Goal: Information Seeking & Learning: Learn about a topic

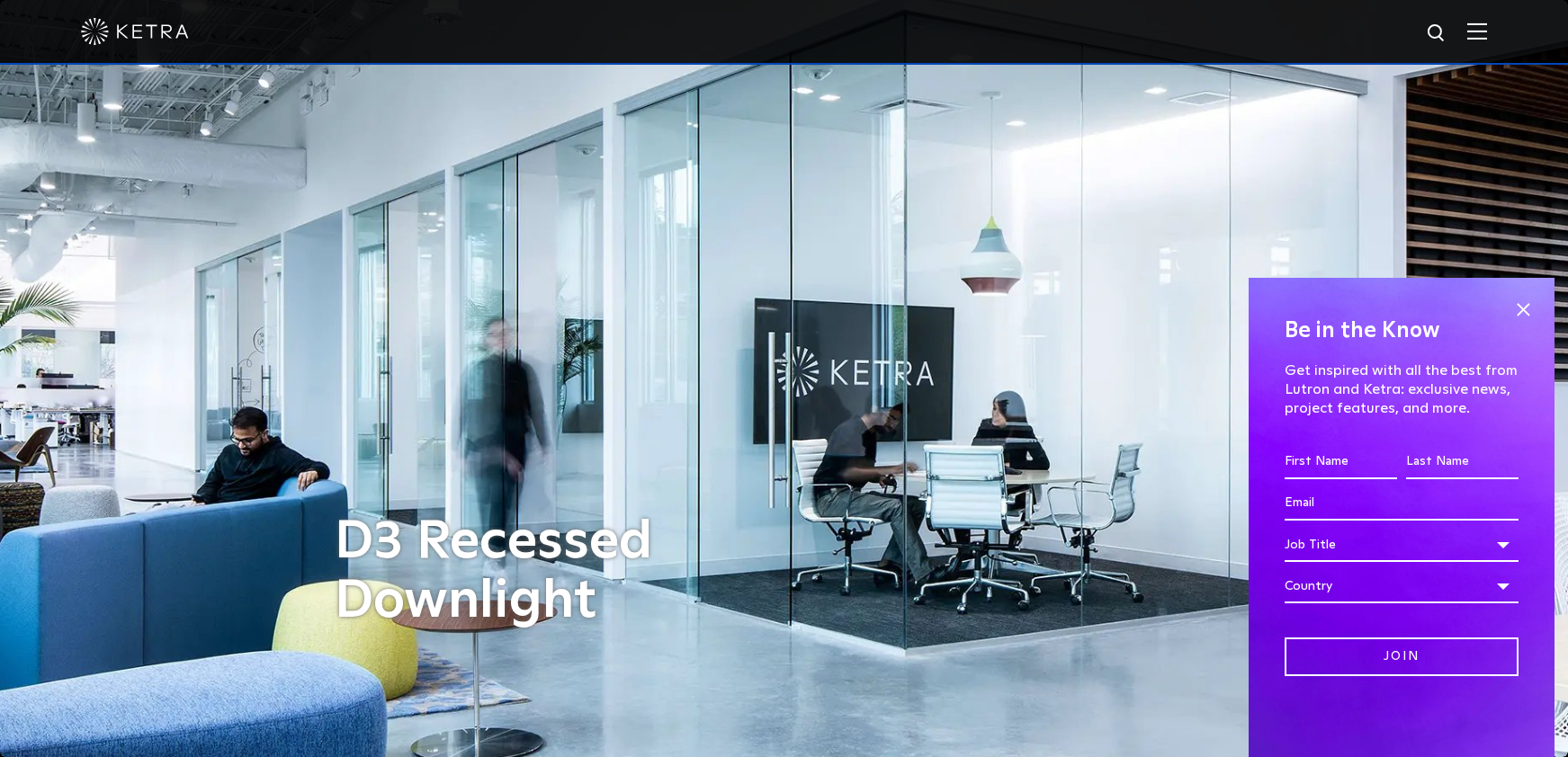
click at [1487, 17] on div at bounding box center [784, 32] width 1406 height 63
click at [1487, 29] on img at bounding box center [1477, 31] width 20 height 17
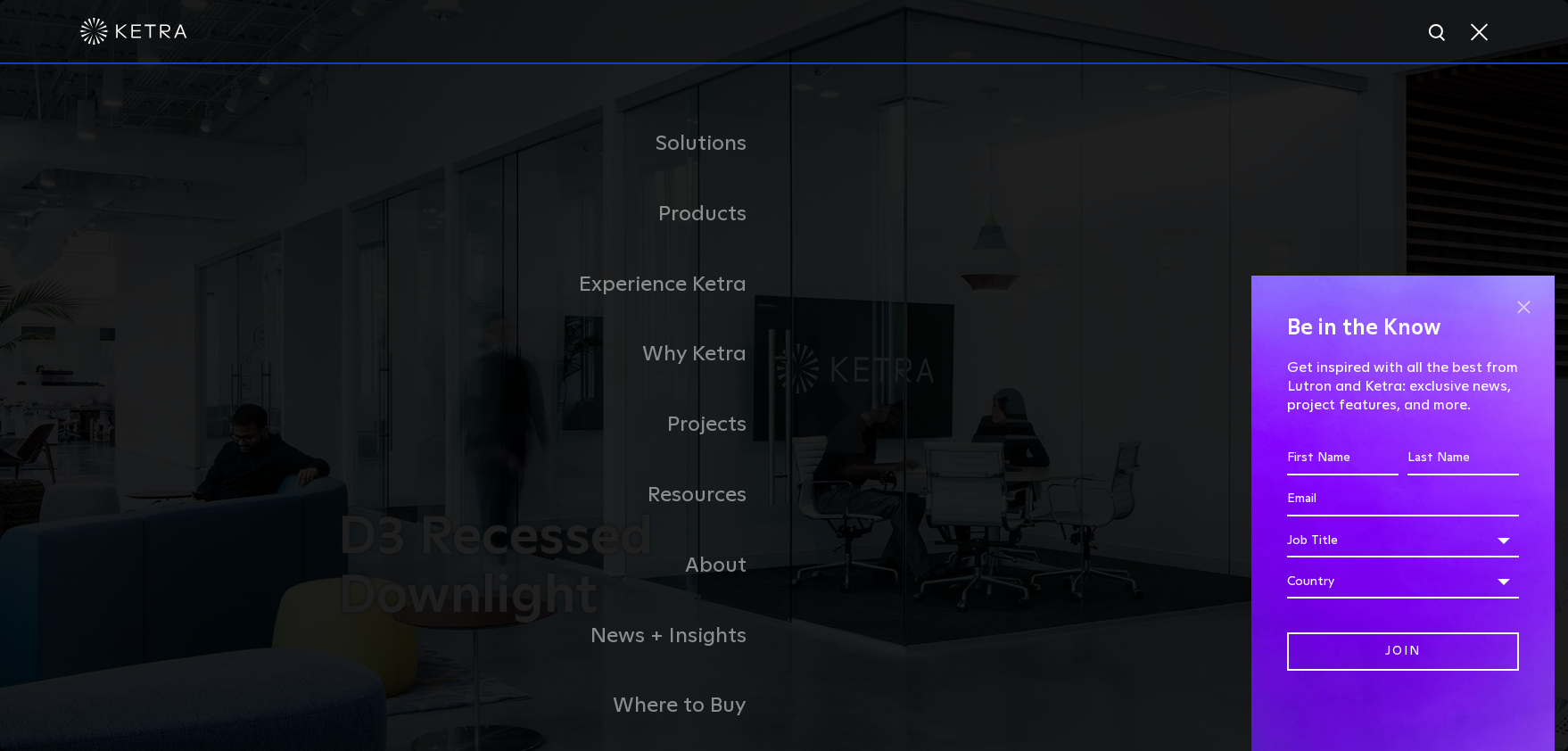
click at [1525, 304] on span at bounding box center [1523, 306] width 26 height 26
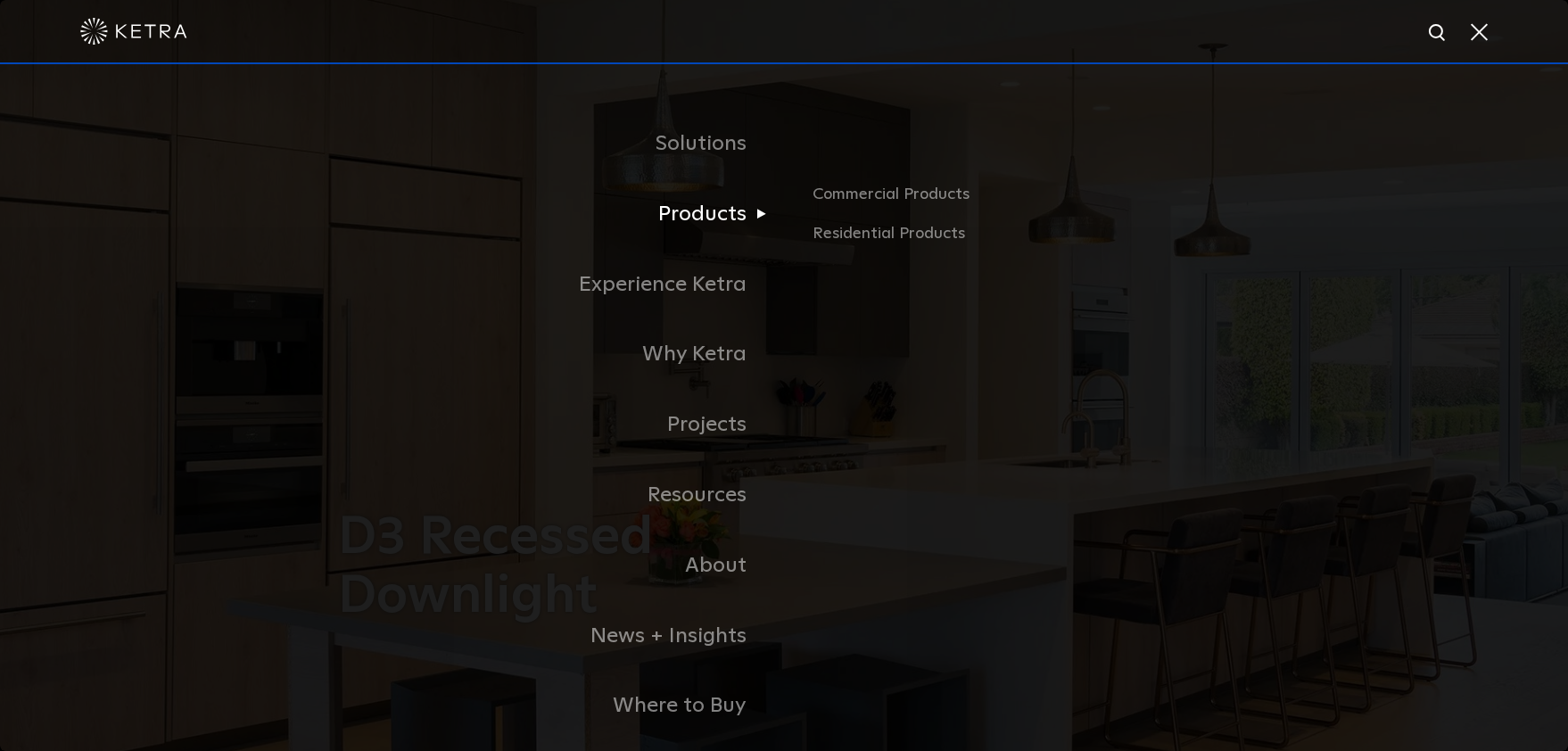
click at [715, 214] on link "Products" at bounding box center [561, 214] width 446 height 70
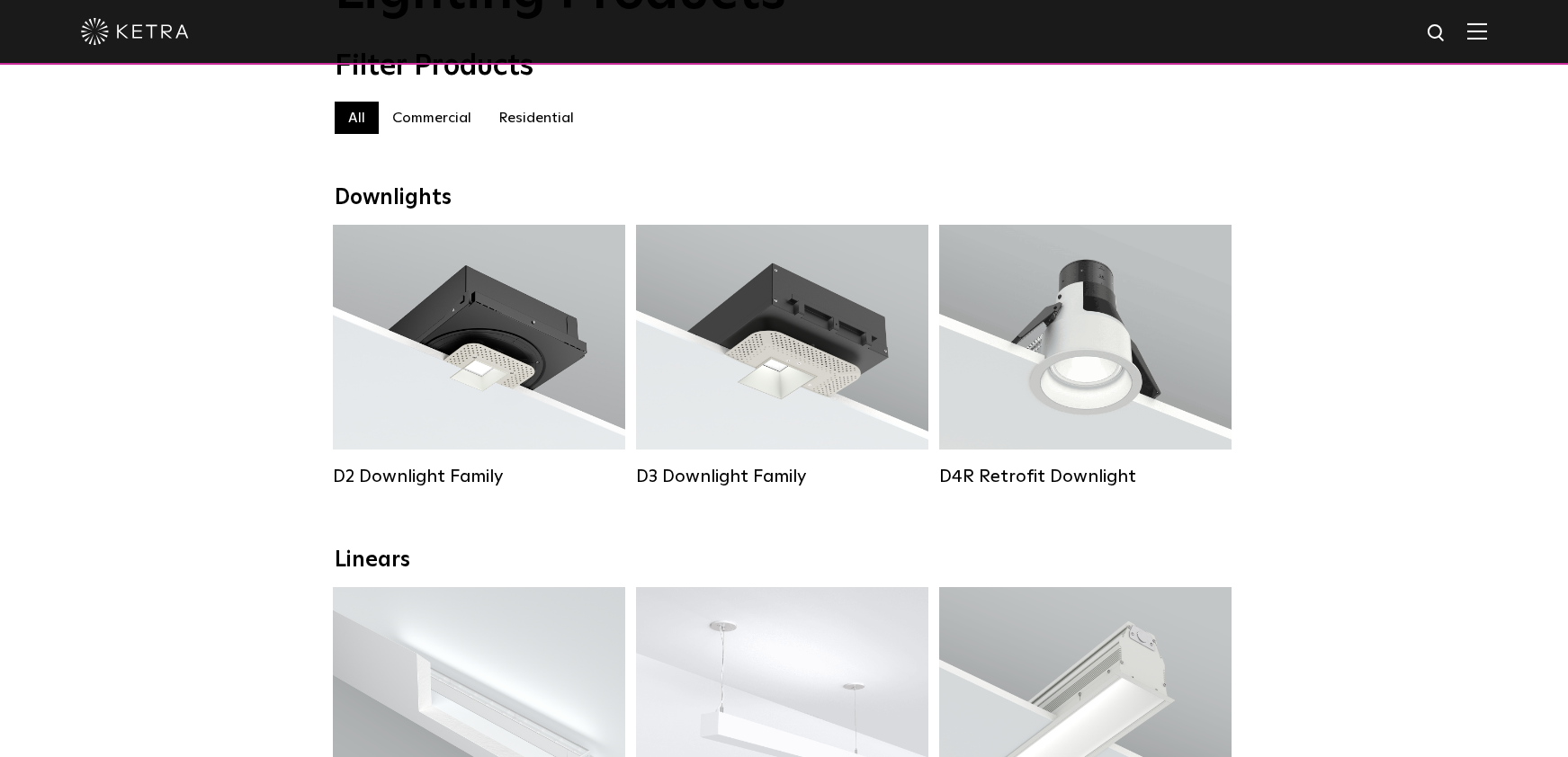
scroll to position [179, 0]
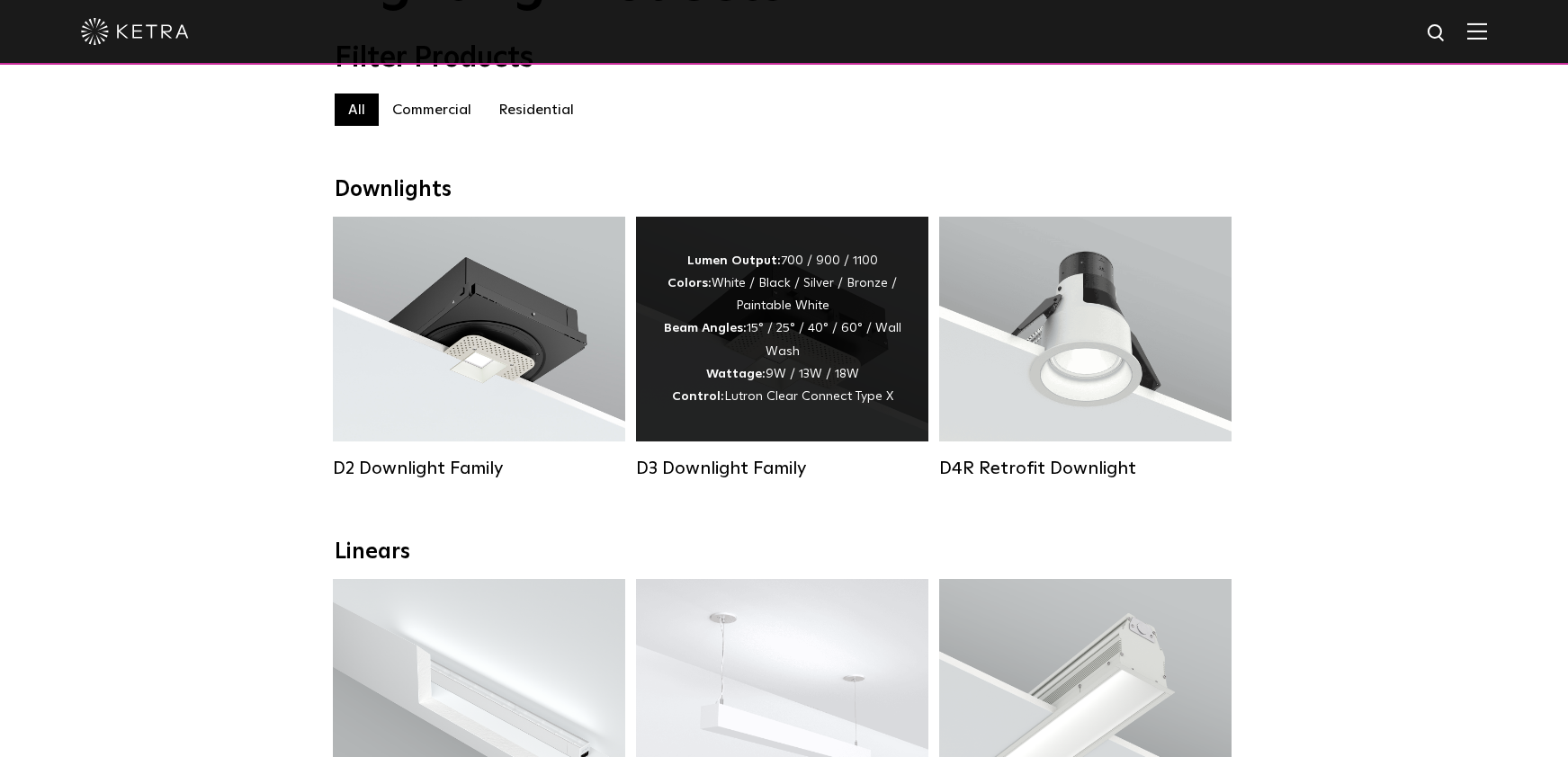
click at [811, 403] on span "Lutron Clear Connect Type X" at bounding box center [809, 396] width 170 height 13
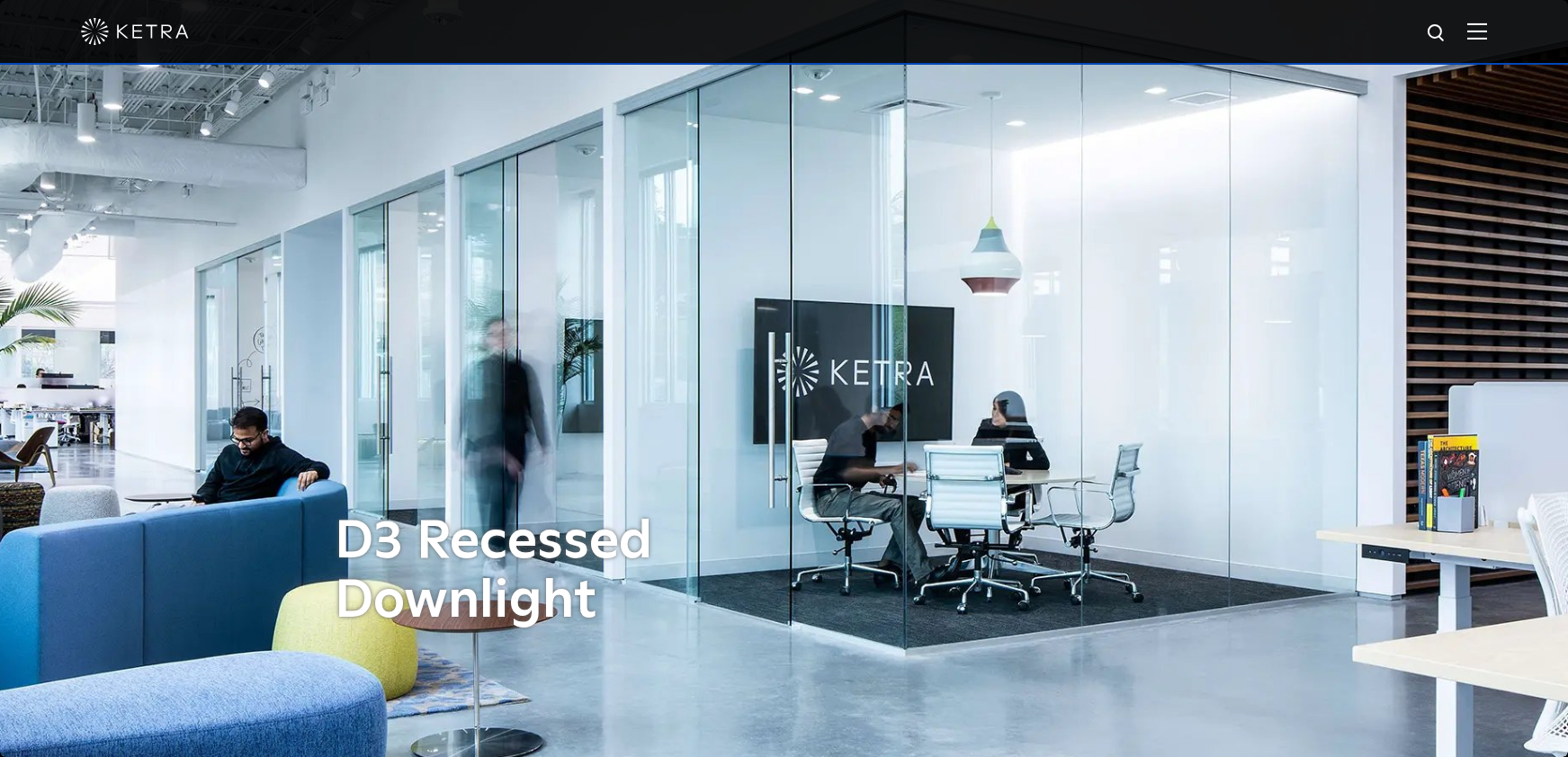
click at [1505, 28] on div at bounding box center [784, 33] width 1568 height 65
click at [1487, 31] on img at bounding box center [1477, 31] width 20 height 17
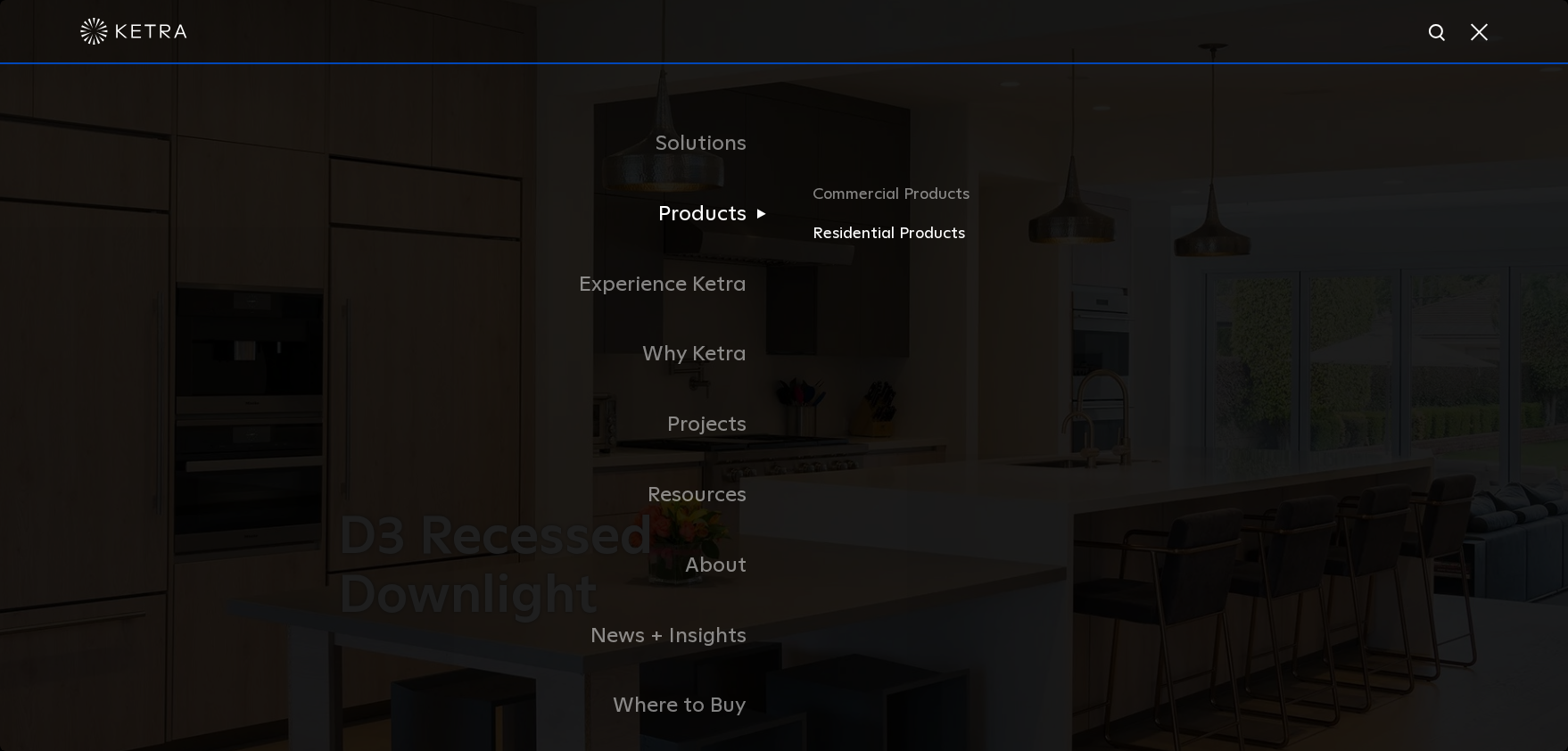
click at [858, 232] on link "Residential Products" at bounding box center [1021, 234] width 417 height 25
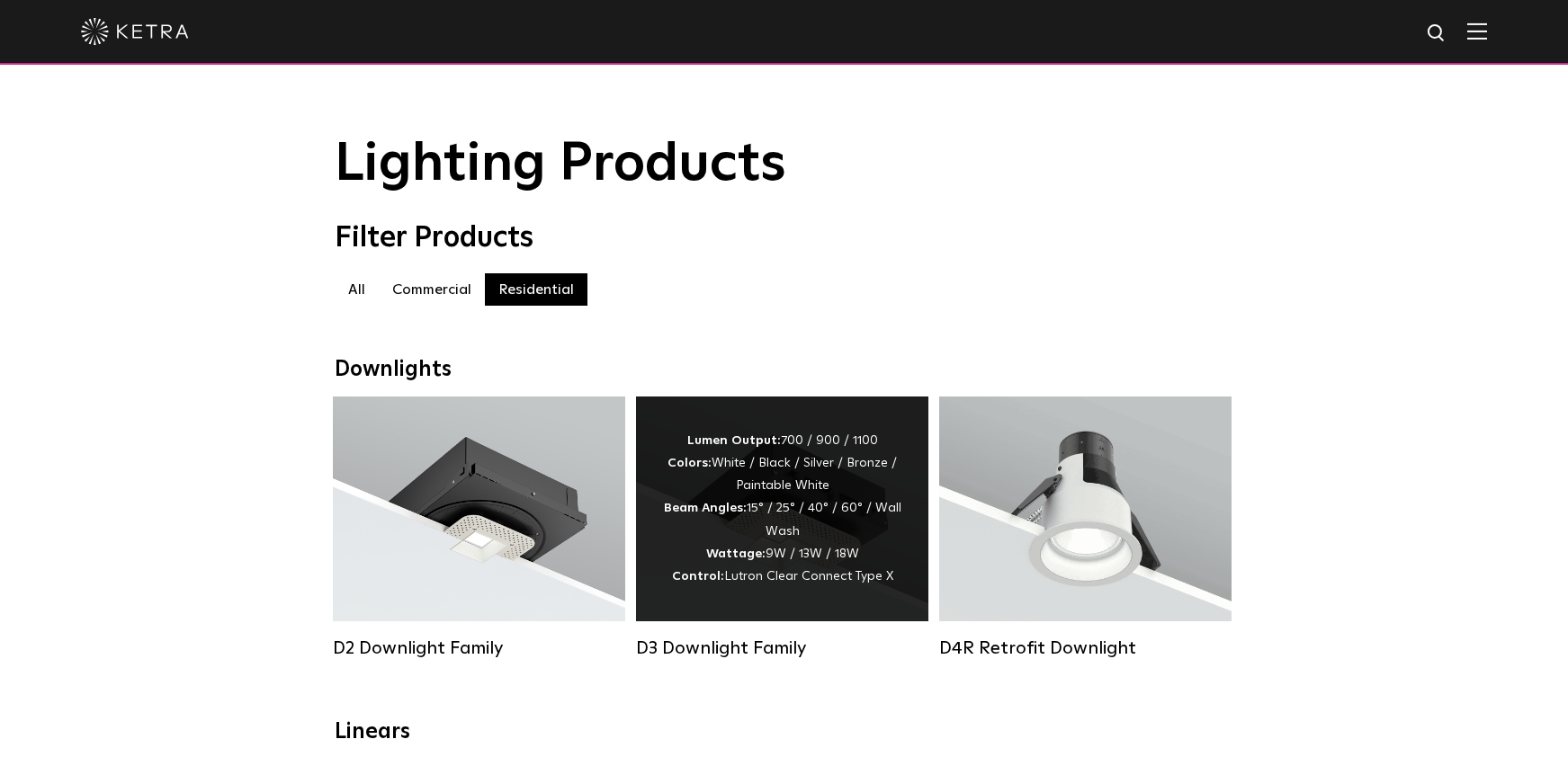
click at [679, 555] on div "Lumen Output: 700 / 900 / 1100 Colors: White / Black / Silver / Bronze / Painta…" at bounding box center [782, 509] width 239 height 159
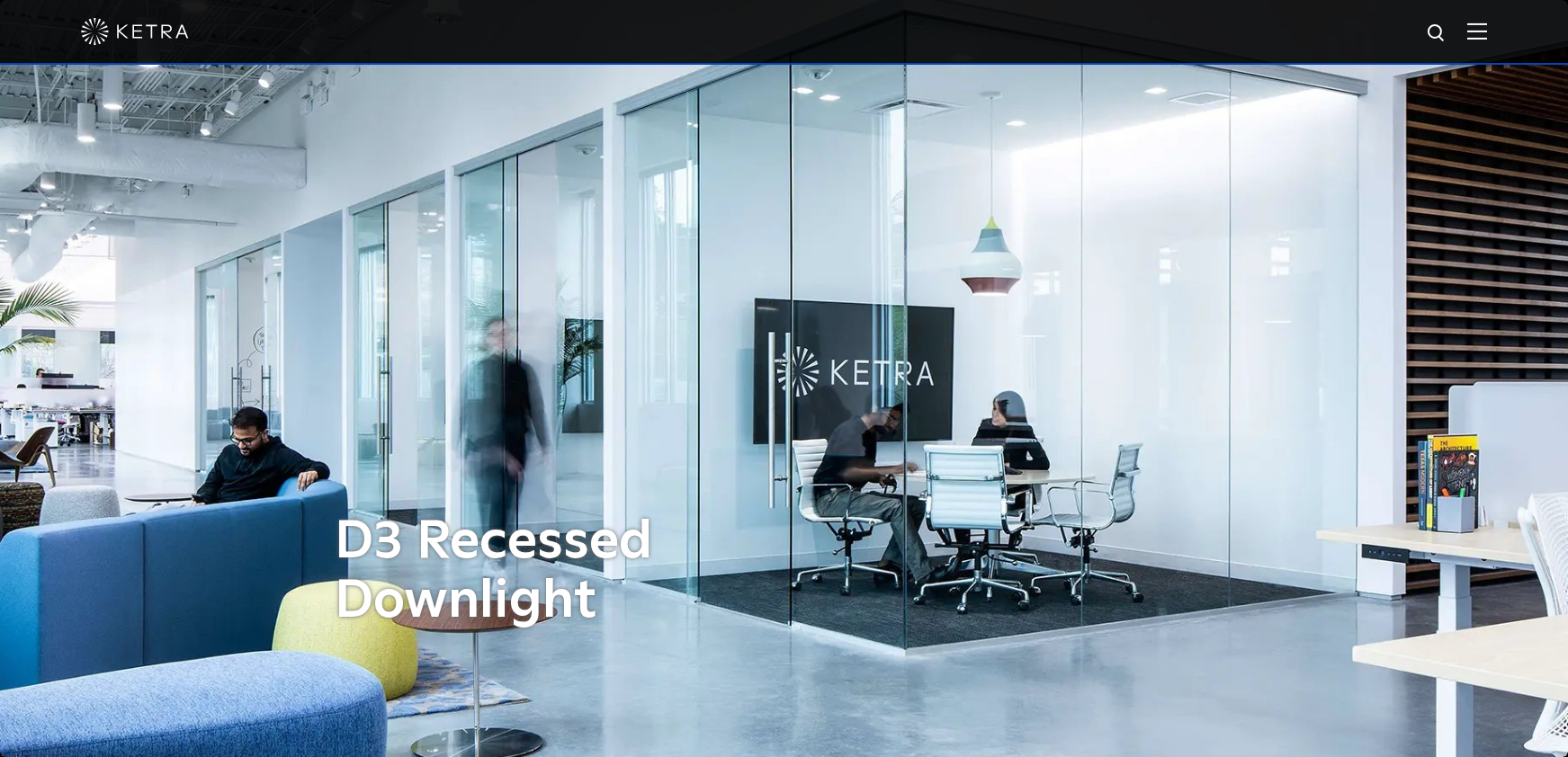
click at [1487, 32] on img at bounding box center [1477, 31] width 20 height 17
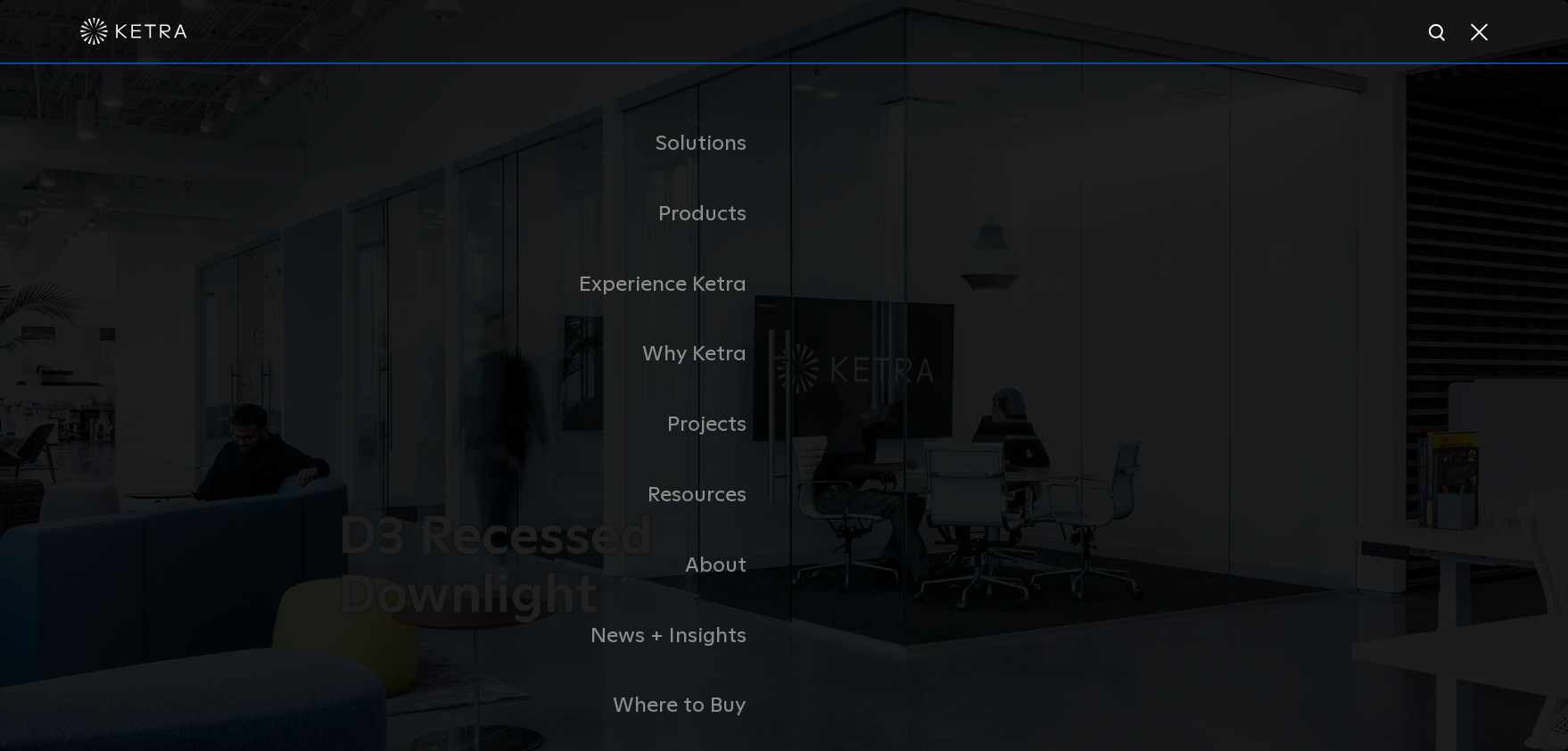
click at [1475, 30] on span at bounding box center [1478, 31] width 20 height 18
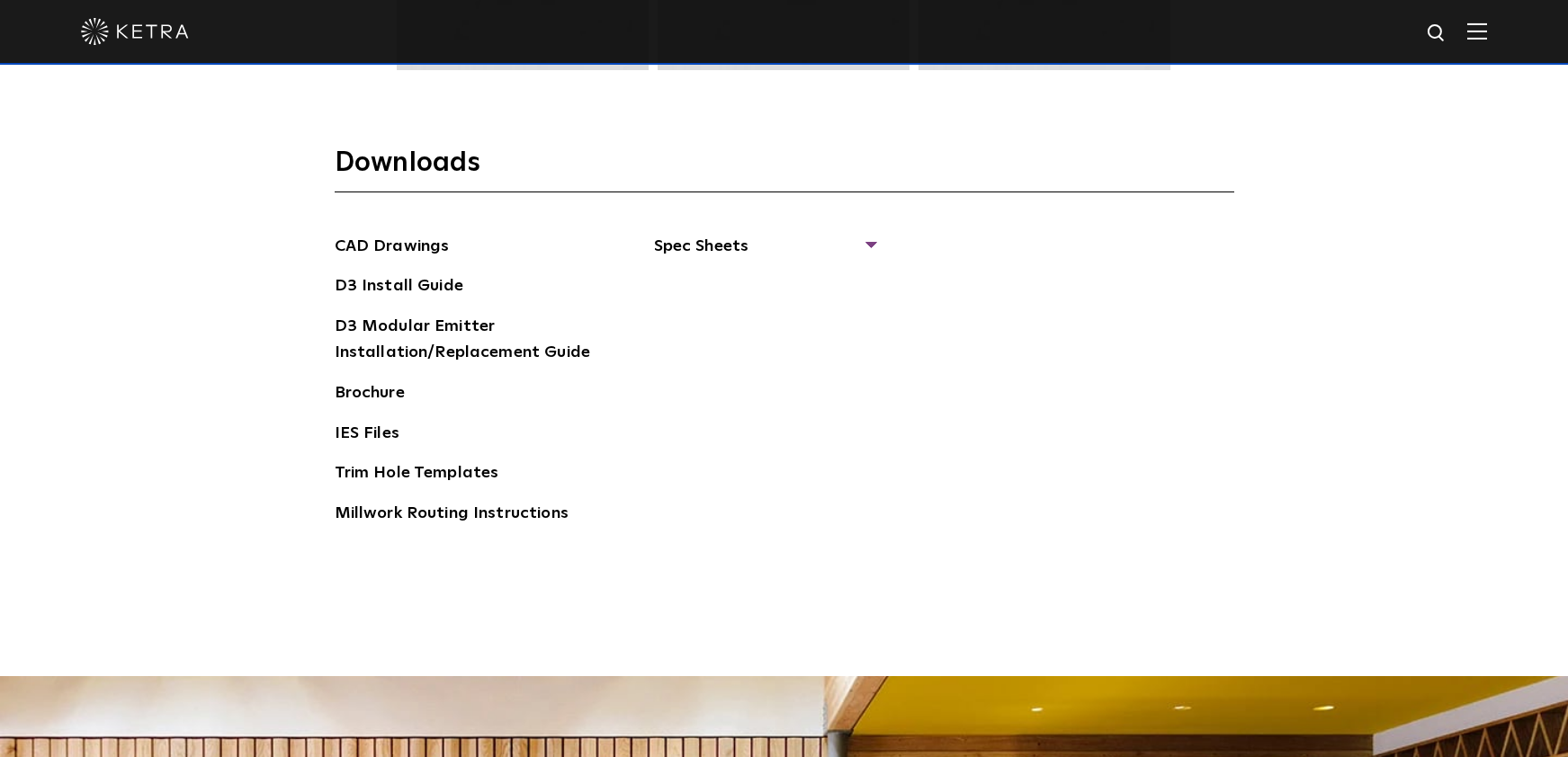
scroll to position [2787, 0]
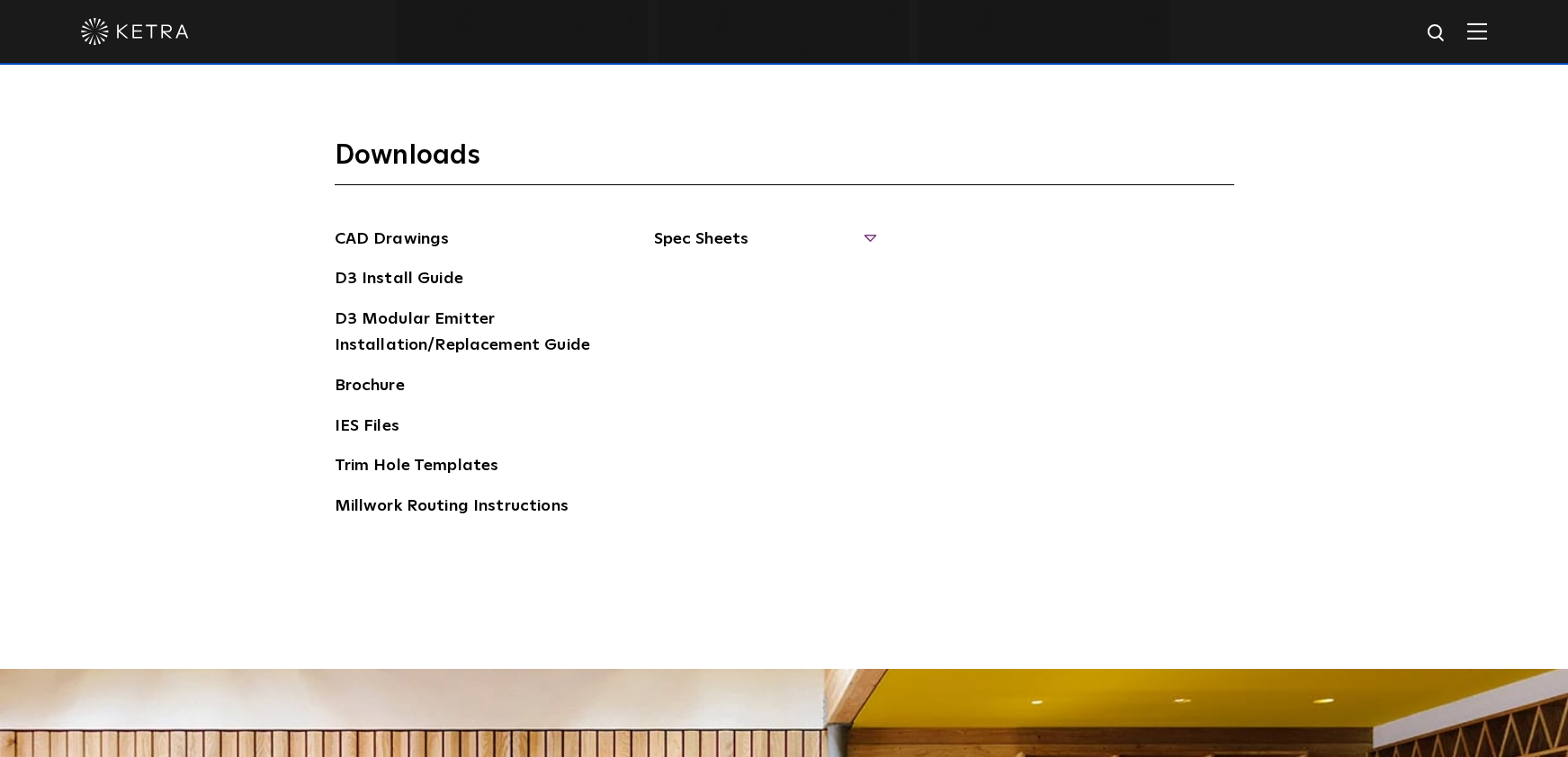
click at [723, 250] on span "Spec Sheets" at bounding box center [764, 246] width 221 height 39
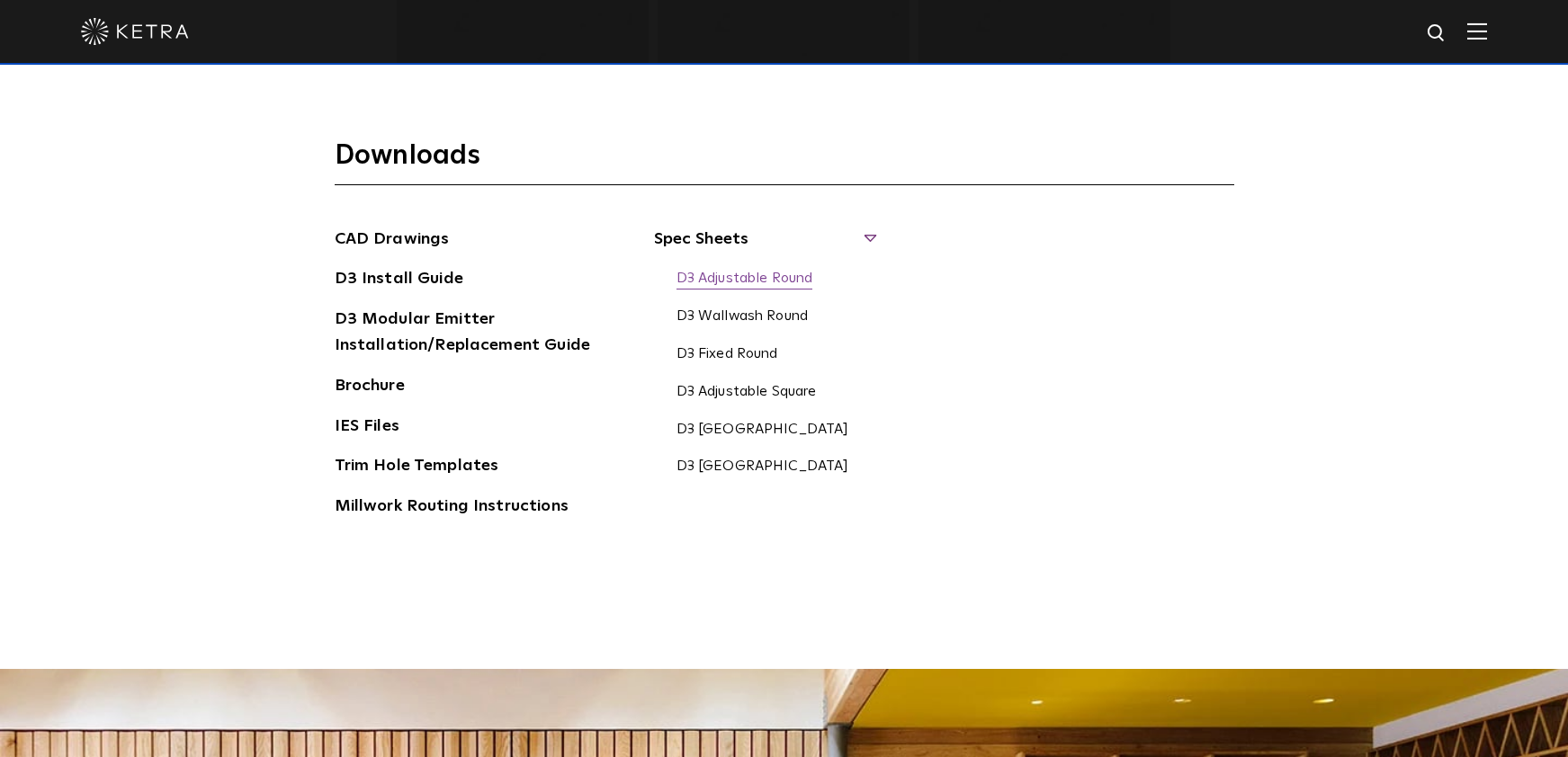
click at [772, 281] on link "D3 Adjustable Round" at bounding box center [745, 280] width 137 height 20
